Goal: Navigation & Orientation: Find specific page/section

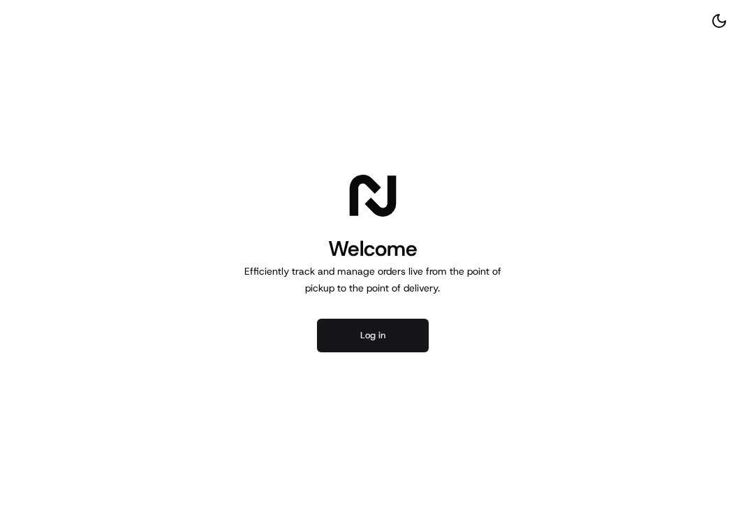
click at [396, 342] on button "Log in" at bounding box center [373, 335] width 112 height 34
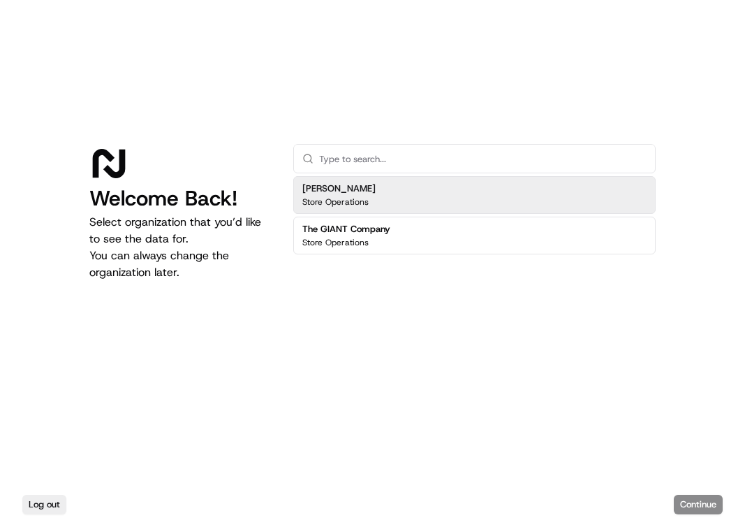
click at [358, 198] on p "Store Operations" at bounding box center [335, 201] width 66 height 11
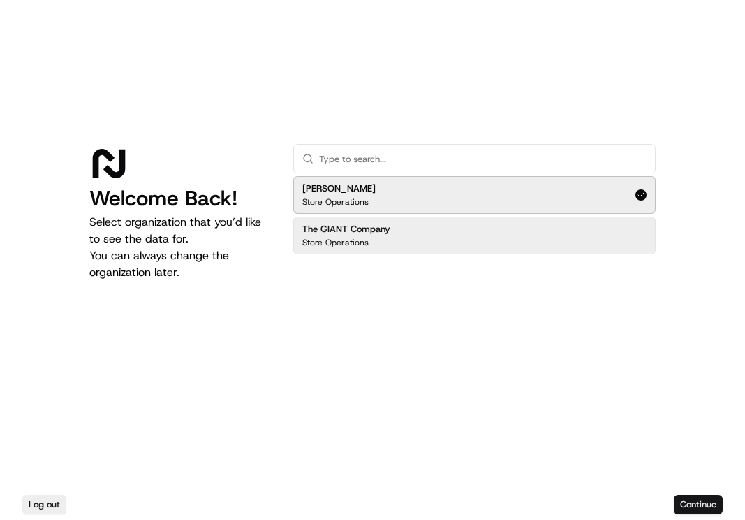
click at [703, 509] on button "Continue" at bounding box center [698, 505] width 49 height 20
